Goal: Navigation & Orientation: Go to known website

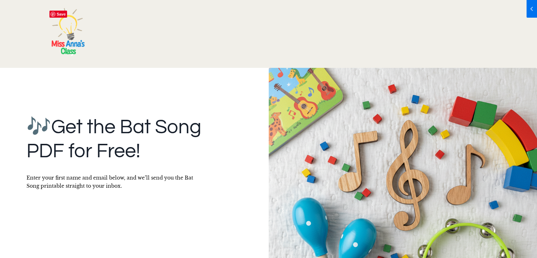
click at [71, 50] on img at bounding box center [67, 33] width 42 height 53
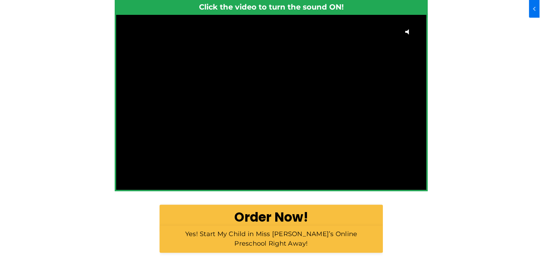
scroll to position [71, 0]
